Goal: Transaction & Acquisition: Purchase product/service

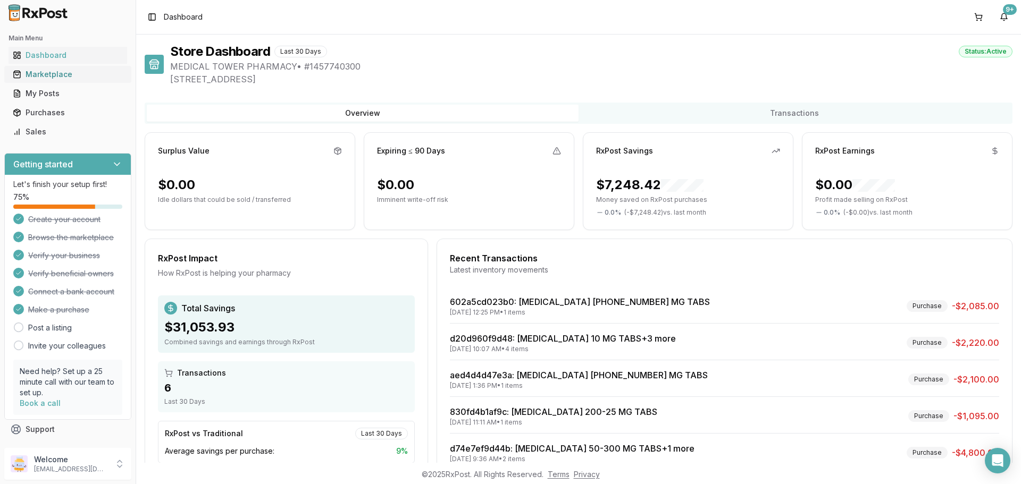
click at [45, 72] on div "Marketplace" at bounding box center [68, 74] width 110 height 11
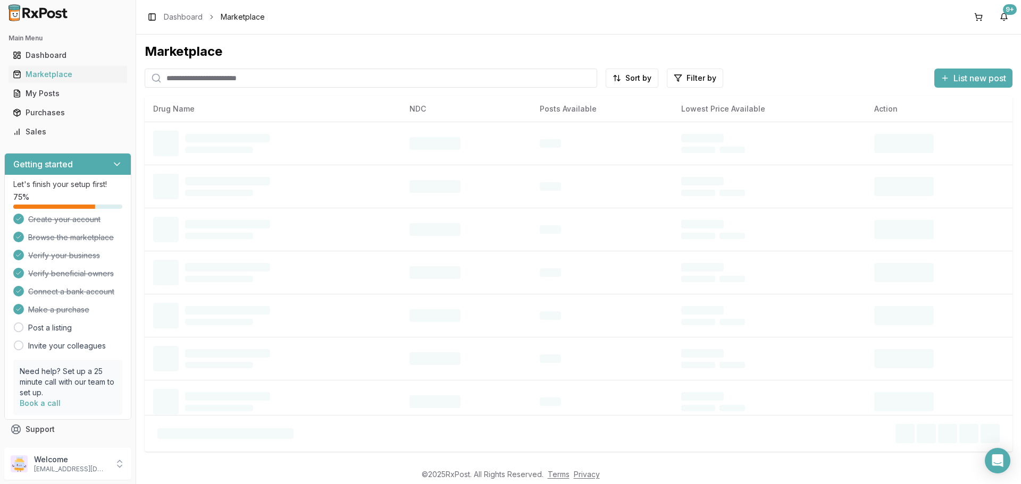
click at [209, 74] on input "search" at bounding box center [371, 78] width 452 height 19
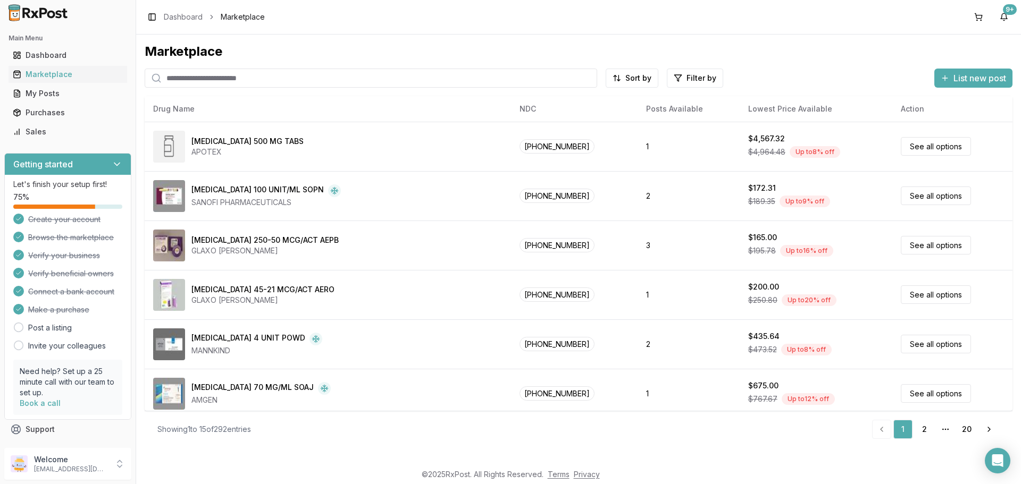
click at [202, 80] on input "search" at bounding box center [371, 78] width 452 height 19
type input "******"
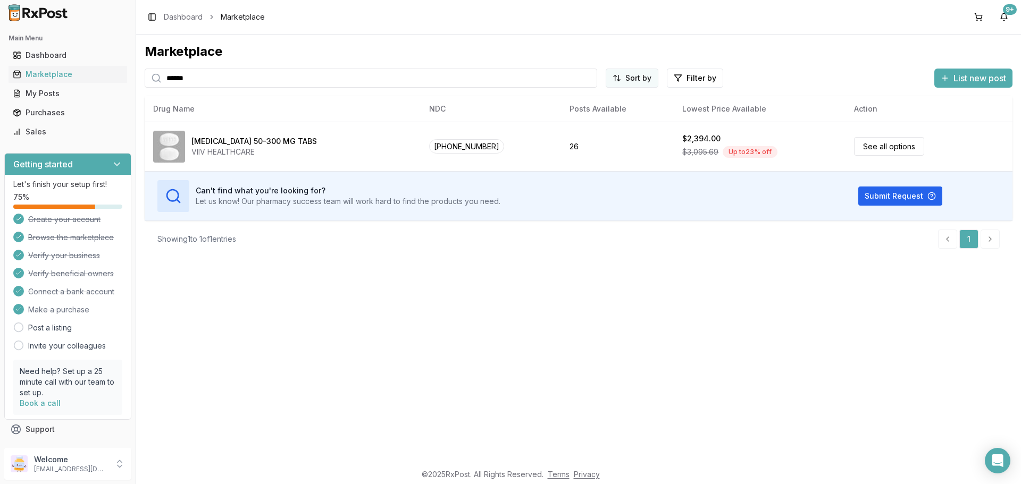
click at [650, 79] on html "Main Menu Dashboard Marketplace My Posts Purchases Sales Getting started Let's …" at bounding box center [510, 242] width 1021 height 484
click at [610, 117] on div "Price: Low to High" at bounding box center [606, 118] width 101 height 17
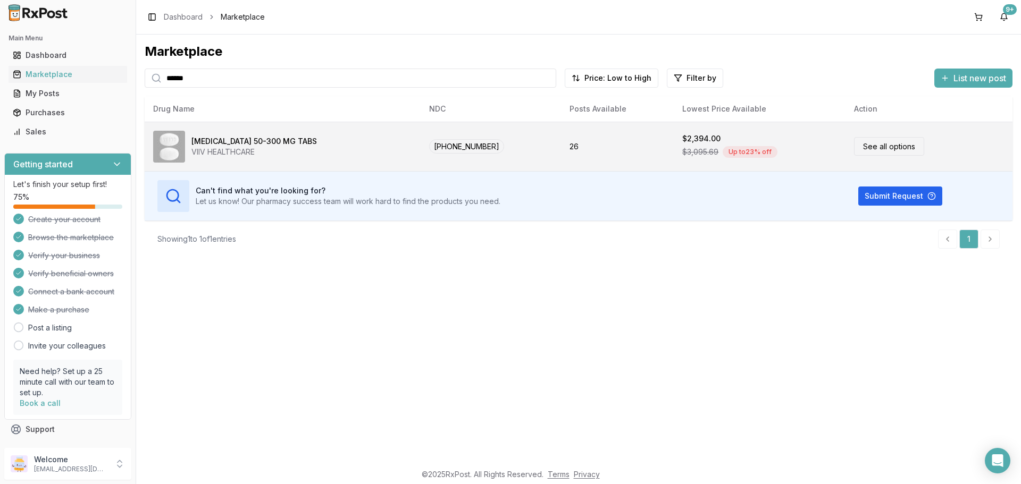
click at [561, 146] on td "26" at bounding box center [617, 146] width 113 height 49
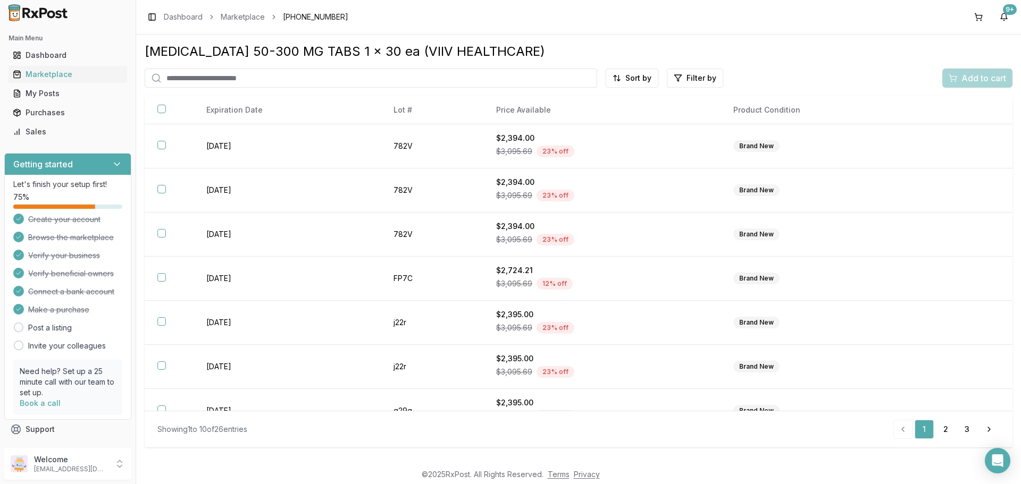
click at [626, 80] on html "Main Menu Dashboard Marketplace My Posts Purchases Sales Getting started Let's …" at bounding box center [510, 242] width 1021 height 484
click at [602, 115] on div "Price (Low to High)" at bounding box center [606, 118] width 101 height 17
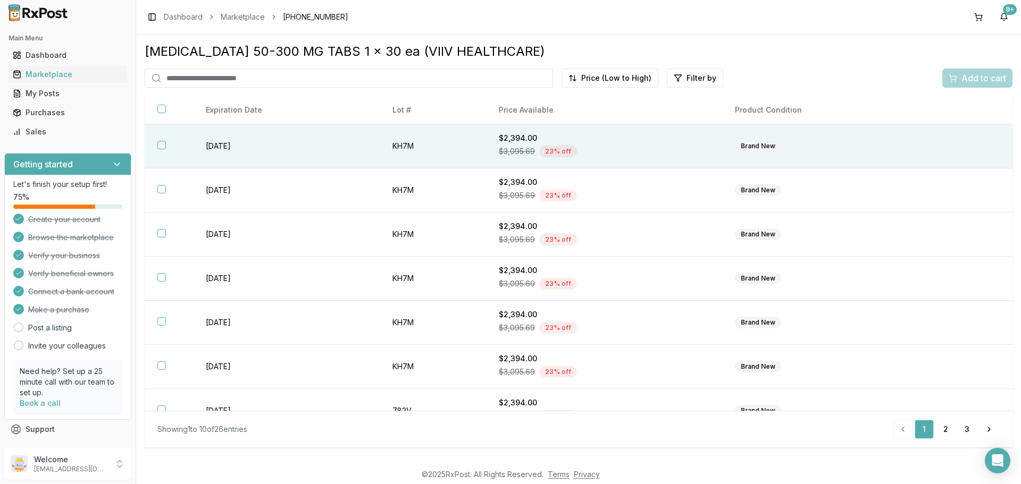
click at [175, 144] on th at bounding box center [169, 146] width 48 height 44
click at [971, 79] on span "Add to cart" at bounding box center [983, 78] width 45 height 13
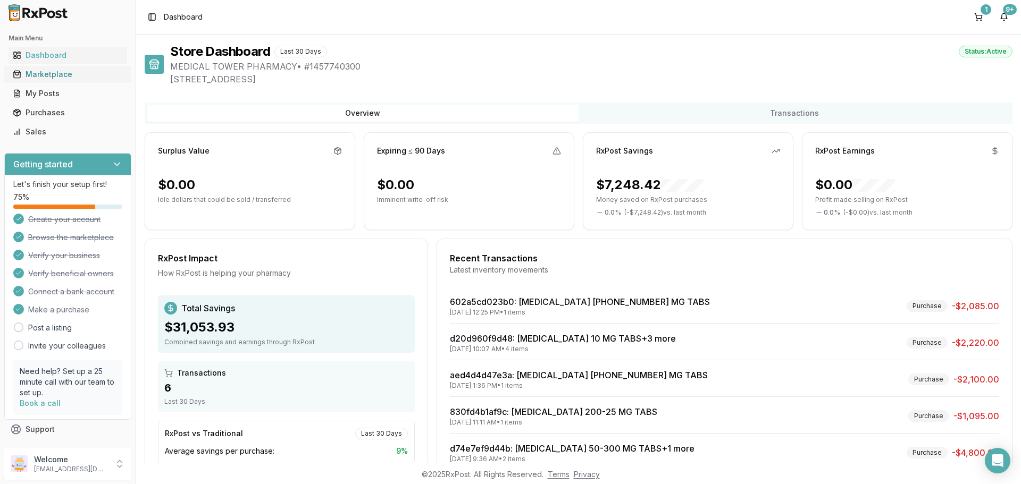
click at [43, 75] on div "Marketplace" at bounding box center [68, 74] width 110 height 11
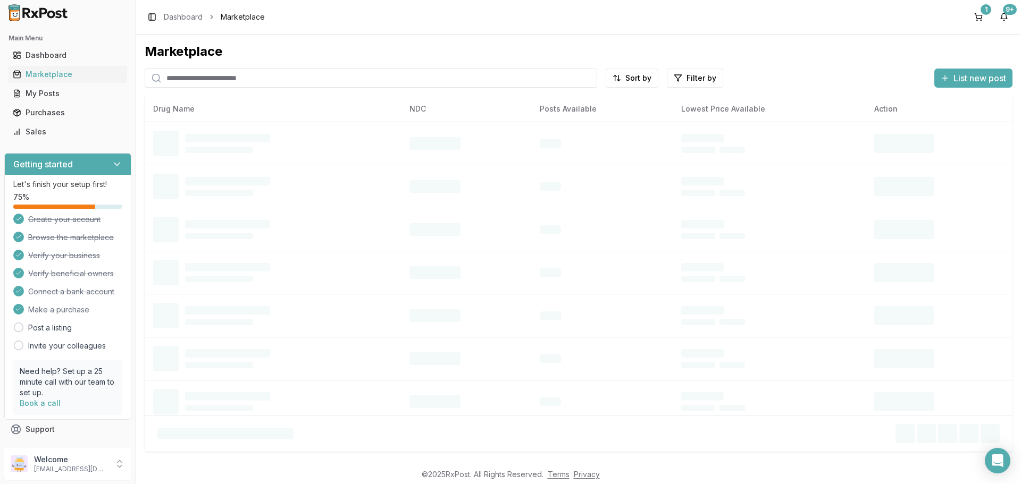
click at [187, 75] on input "search" at bounding box center [371, 78] width 452 height 19
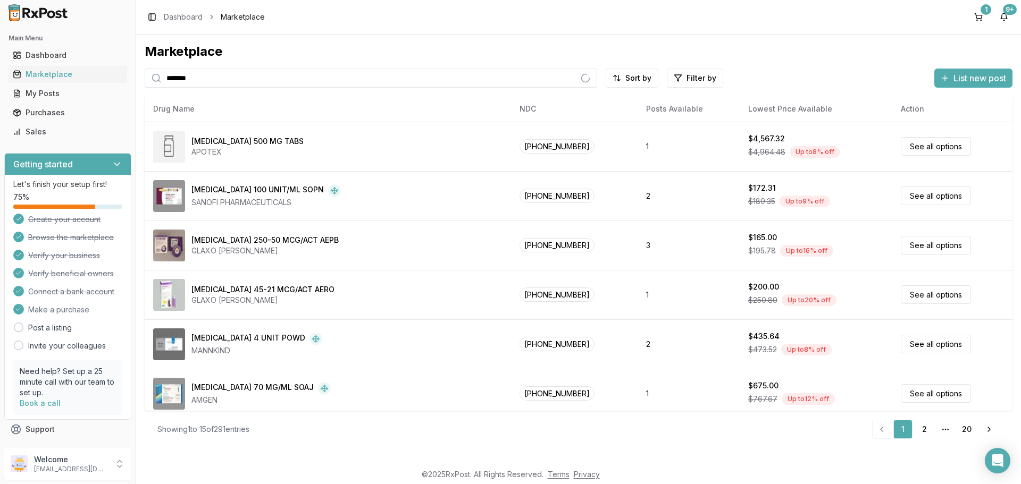
type input "*******"
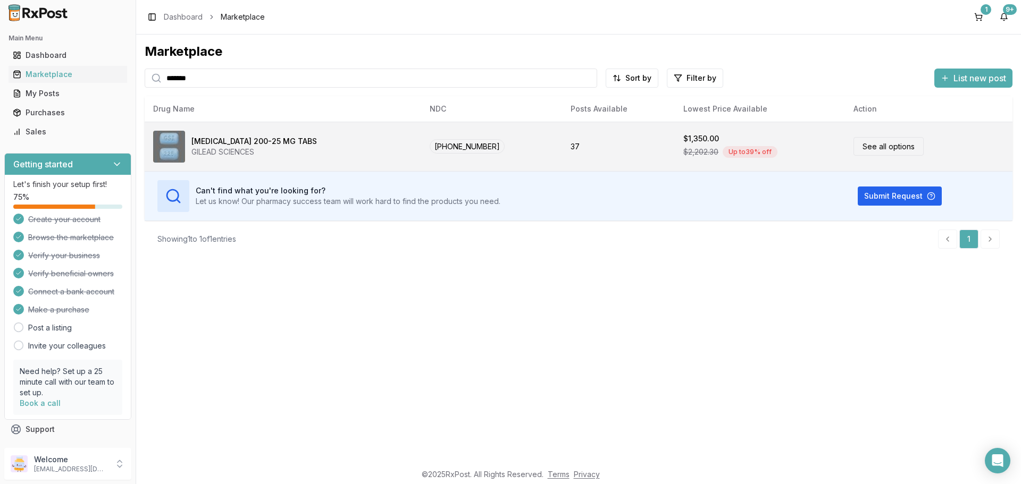
click at [641, 145] on td "37" at bounding box center [618, 146] width 113 height 49
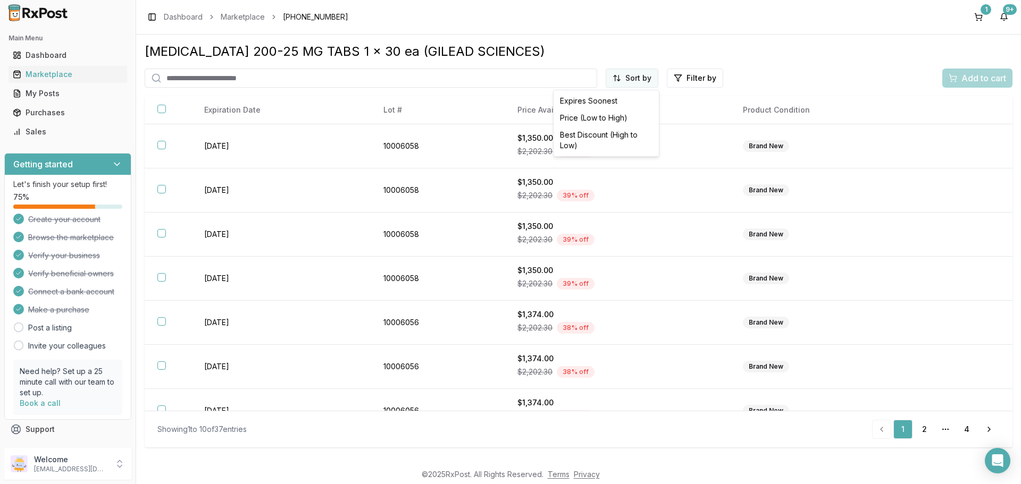
click at [633, 80] on html "Main Menu Dashboard Marketplace My Posts Purchases Sales Getting started Let's …" at bounding box center [510, 242] width 1021 height 484
click at [598, 116] on div "Price (Low to High)" at bounding box center [606, 118] width 101 height 17
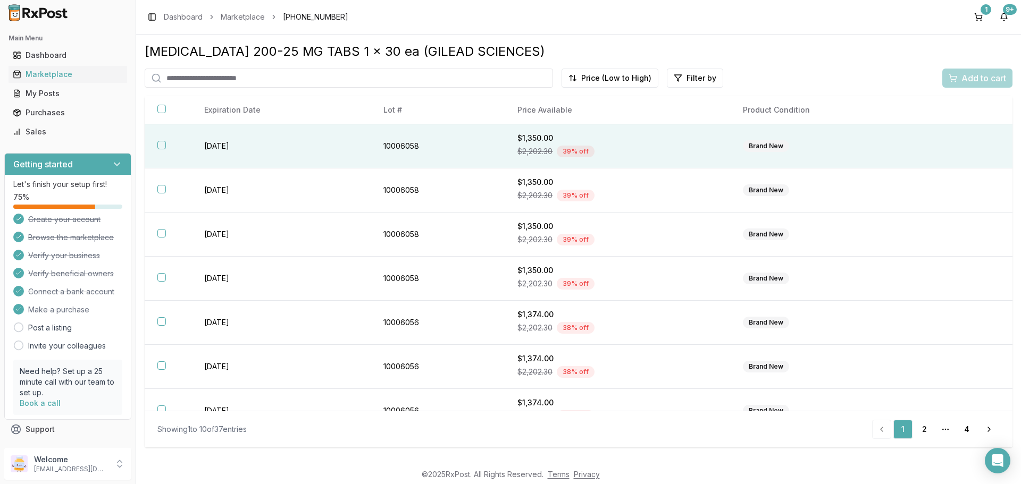
click at [157, 150] on th at bounding box center [168, 146] width 47 height 44
click at [971, 78] on span "Add to cart" at bounding box center [983, 78] width 45 height 13
